Goal: Find specific page/section: Find specific page/section

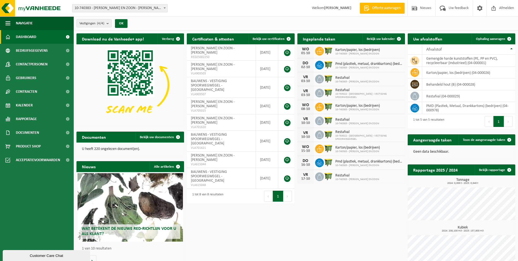
click at [119, 7] on span "10-740383 - [PERSON_NAME] EN ZOON - [PERSON_NAME]" at bounding box center [119, 8] width 95 height 8
click at [46, 100] on link "Kalender" at bounding box center [37, 105] width 74 height 14
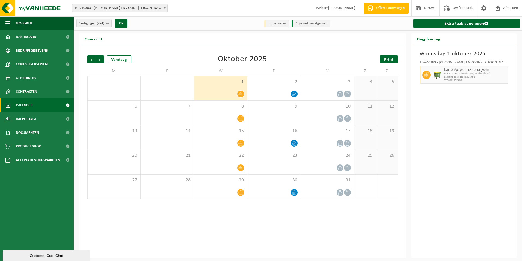
click at [387, 57] on span "Print" at bounding box center [388, 59] width 9 height 4
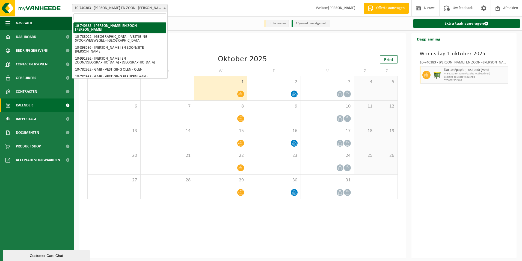
click at [99, 8] on span "10-740383 - [PERSON_NAME] EN ZOON - [PERSON_NAME]" at bounding box center [119, 8] width 95 height 8
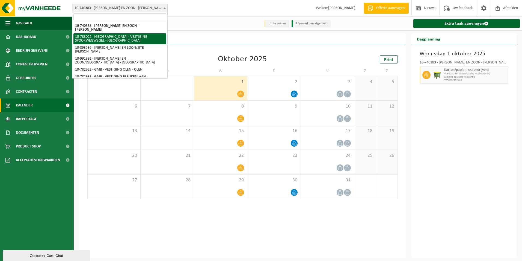
select select "27396"
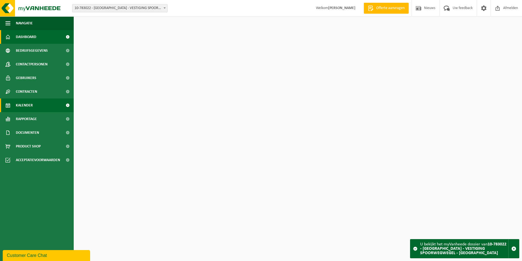
click at [36, 101] on link "Kalender" at bounding box center [37, 105] width 74 height 14
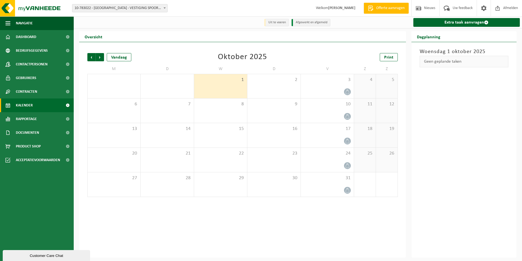
click at [101, 9] on span "10-783022 - [GEOGRAPHIC_DATA] - VESTIGING SPOORWEGWEGEL - [GEOGRAPHIC_DATA]" at bounding box center [119, 8] width 95 height 8
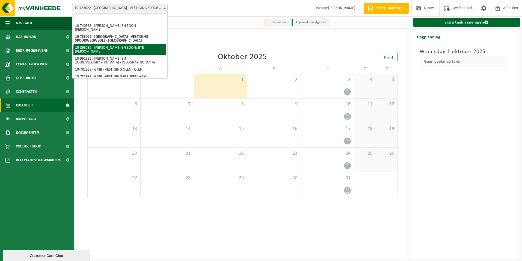
select select "115891"
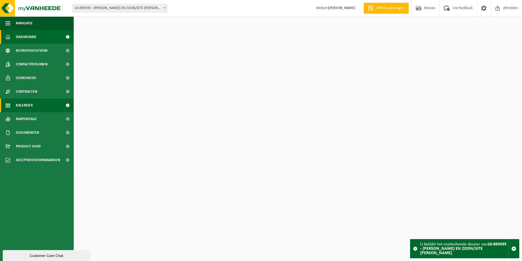
click at [45, 103] on link "Kalender" at bounding box center [37, 105] width 74 height 14
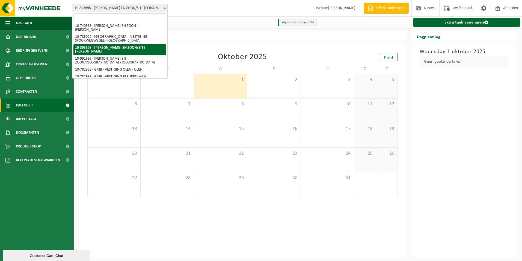
click at [124, 8] on span "10-893595 - [PERSON_NAME] EN ZOON/SITE [PERSON_NAME]" at bounding box center [119, 8] width 95 height 8
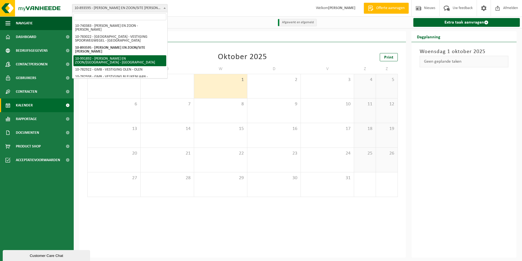
select select "169989"
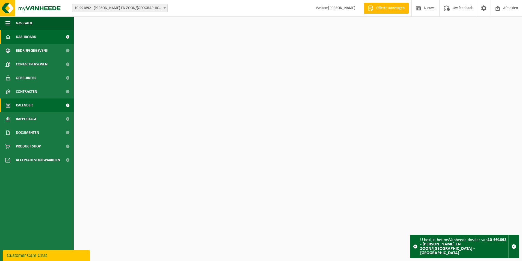
click at [43, 103] on link "Kalender" at bounding box center [37, 105] width 74 height 14
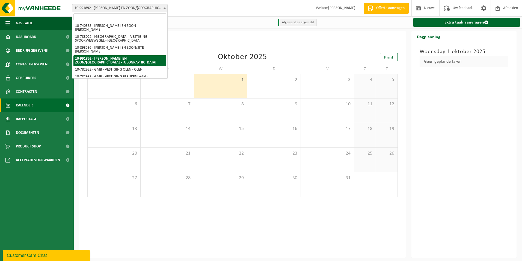
click at [116, 8] on span "10-991892 - [PERSON_NAME] EN ZOON/[GEOGRAPHIC_DATA] - [GEOGRAPHIC_DATA]" at bounding box center [119, 8] width 95 height 8
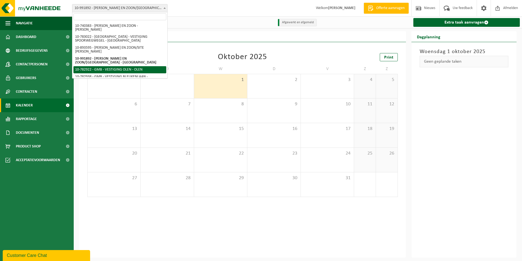
select select "27345"
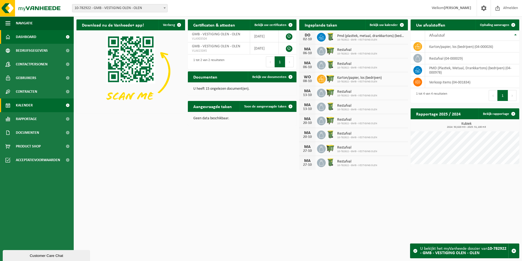
click at [36, 103] on link "Kalender" at bounding box center [37, 105] width 74 height 14
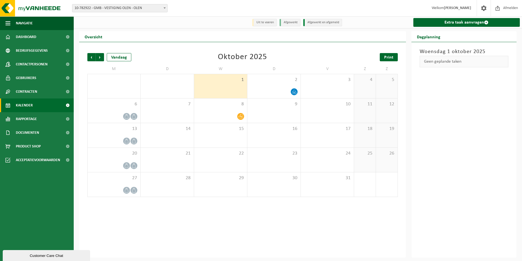
click at [390, 57] on span "Print" at bounding box center [388, 57] width 9 height 4
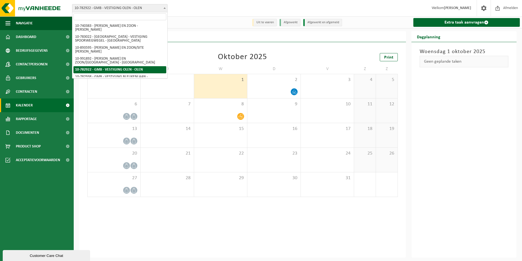
click at [114, 8] on span "10-782922 - GMB - VESTIGING OLEN - OLEN" at bounding box center [119, 8] width 95 height 8
select select "27350"
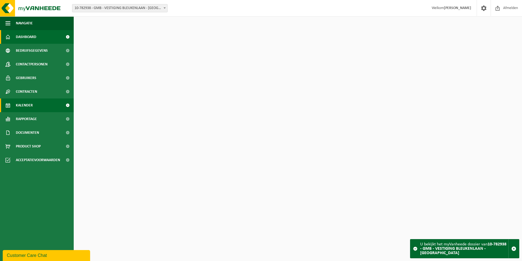
click at [30, 105] on span "Kalender" at bounding box center [24, 105] width 17 height 14
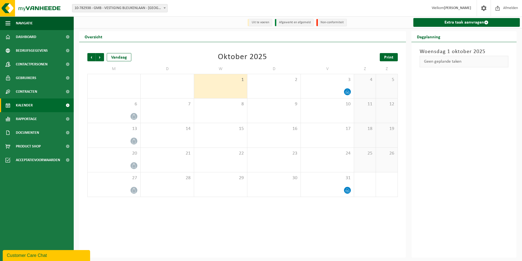
click at [393, 53] on link "Print" at bounding box center [389, 57] width 18 height 8
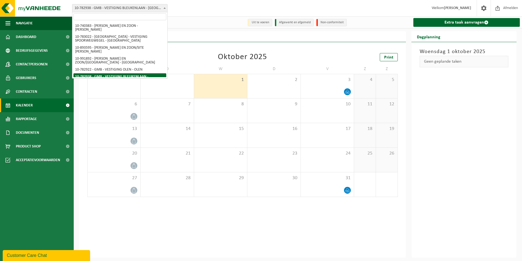
click at [120, 9] on span "10-782938 - GMB - VESTIGING BLEUKENLAAN - [GEOGRAPHIC_DATA]" at bounding box center [119, 8] width 95 height 8
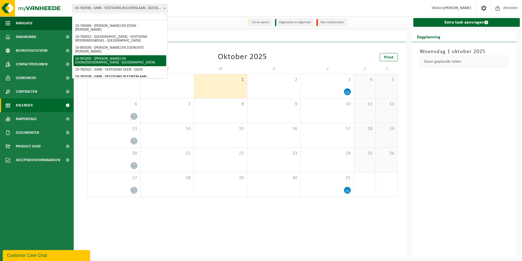
scroll to position [27, 0]
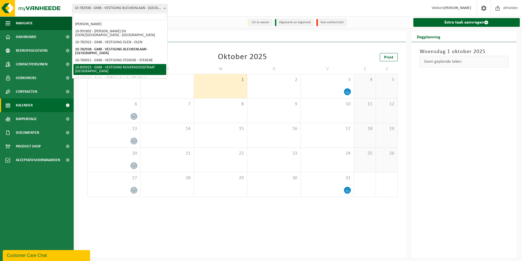
select select "99625"
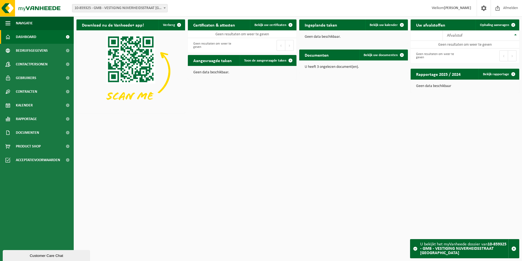
click at [122, 8] on span "10-859325 - GMB - VESTIGING NIJVERHEIDSSTRAAT [GEOGRAPHIC_DATA]" at bounding box center [119, 8] width 95 height 8
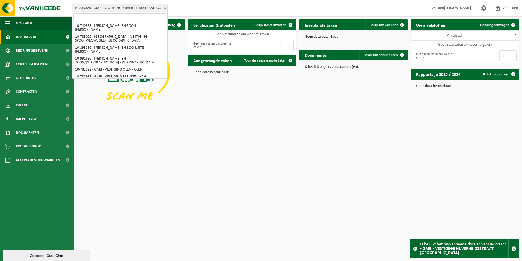
scroll to position [39, 0]
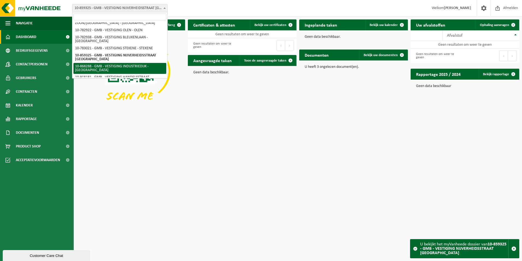
select select "103703"
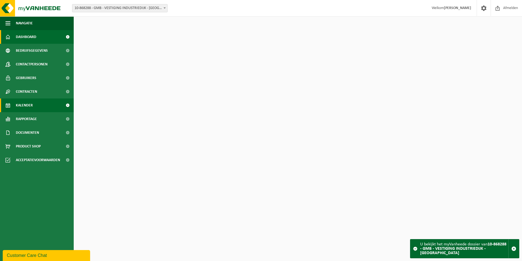
click at [46, 102] on link "Kalender" at bounding box center [37, 105] width 74 height 14
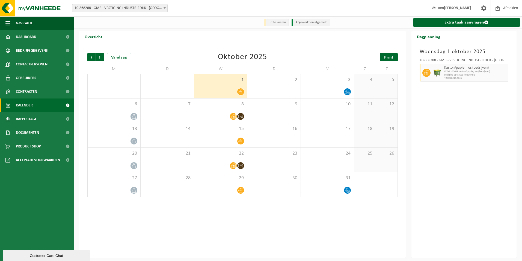
click at [393, 56] on span "Print" at bounding box center [388, 57] width 9 height 4
click at [97, 8] on span "10-868288 - GMB - VESTIGING INDUSTRIEDIJK - [GEOGRAPHIC_DATA]" at bounding box center [119, 8] width 95 height 8
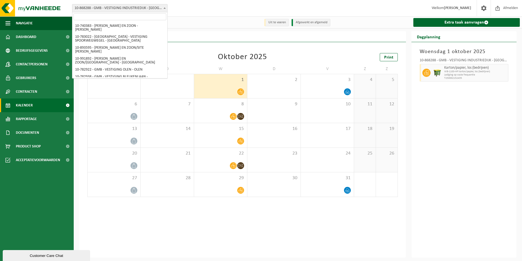
scroll to position [46, 0]
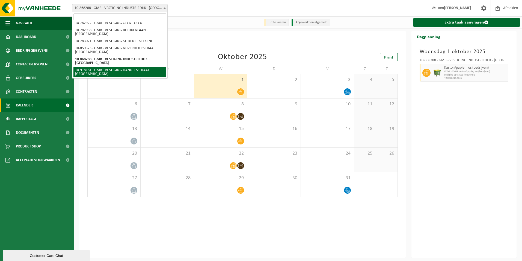
select select "128403"
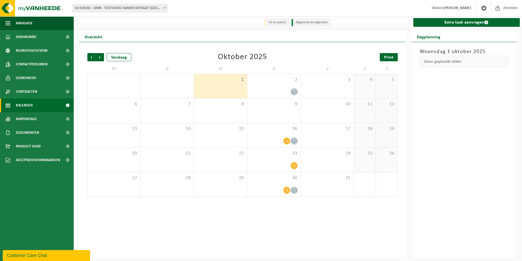
click at [393, 55] on span "Print" at bounding box center [388, 57] width 9 height 4
click at [105, 8] on span "10-918181 - GMB - VESTIGING HANDELSSTRAAT [GEOGRAPHIC_DATA]" at bounding box center [119, 8] width 95 height 8
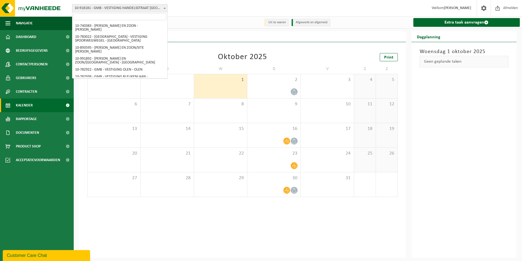
scroll to position [46, 0]
select select "148634"
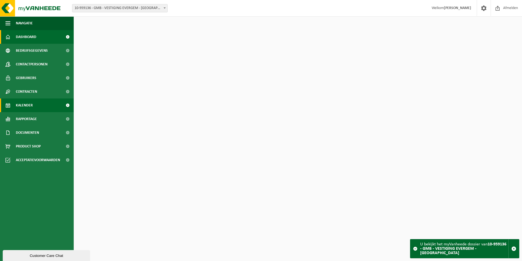
click at [40, 106] on link "Kalender" at bounding box center [37, 105] width 74 height 14
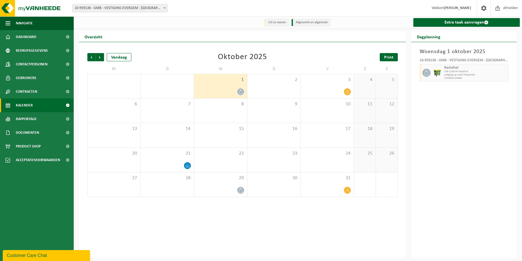
click at [393, 60] on span "Print" at bounding box center [388, 57] width 9 height 4
